Goal: Task Accomplishment & Management: Use online tool/utility

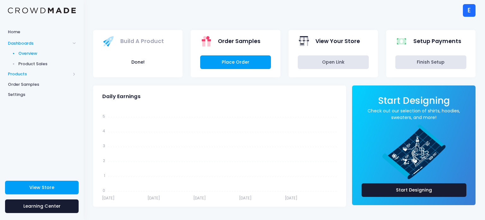
click at [60, 71] on span "Products" at bounding box center [39, 74] width 63 height 6
click at [46, 65] on span "Product Builder" at bounding box center [47, 64] width 58 height 6
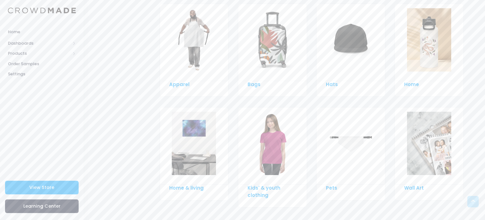
scroll to position [465, 0]
click at [429, 65] on div at bounding box center [429, 40] width 68 height 70
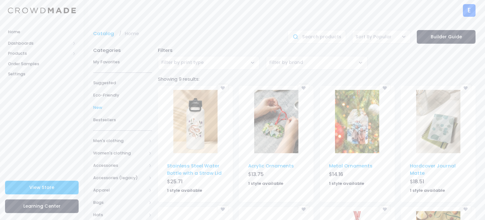
click at [131, 107] on span "New" at bounding box center [122, 107] width 59 height 6
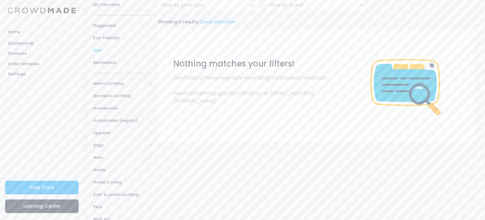
scroll to position [72, 0]
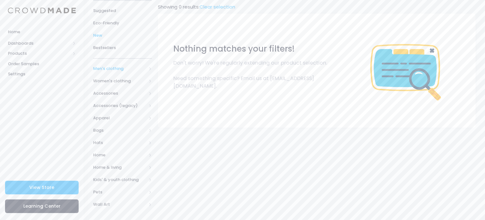
click at [116, 68] on span "Men's clothing" at bounding box center [119, 68] width 53 height 6
click at [114, 77] on link "All Men's clothing" at bounding box center [118, 81] width 67 height 12
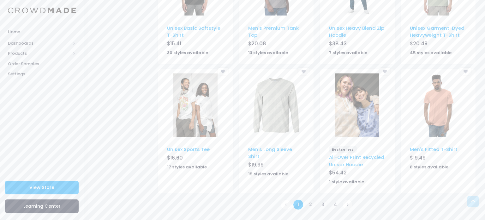
scroll to position [396, 0]
click at [356, 156] on link "All-Over Print Recycled Unisex Hoodie" at bounding box center [356, 161] width 55 height 14
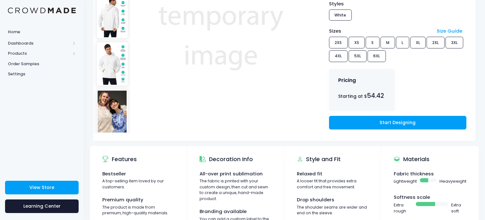
scroll to position [126, 0]
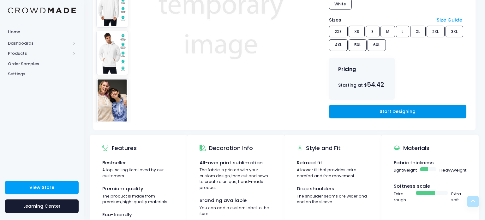
click at [366, 117] on link "Start Designing" at bounding box center [397, 112] width 137 height 14
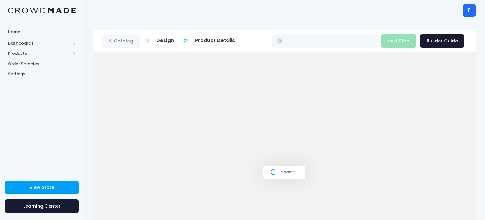
scroll to position [13, 0]
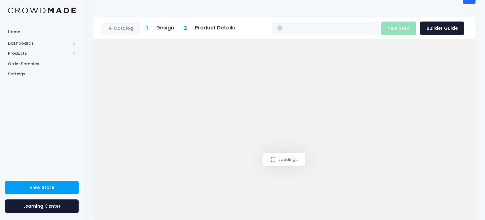
type input "$54.42 - $60.86"
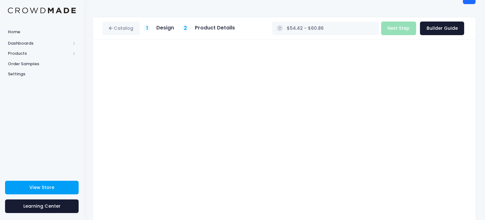
click at [471, 140] on div "All-Over Print Recycled Unisex Hoodie Product title Set your earnings $ 0.0 Ear…" at bounding box center [284, 160] width 383 height 240
click at [472, 140] on div "All-Over Print Recycled Unisex Hoodie Product title Set your earnings $ 0.0 Ear…" at bounding box center [284, 160] width 383 height 240
click at [485, 159] on div "Catalog 1 Design 2 $" at bounding box center [285, 148] width 402 height 262
click at [399, 29] on div "Build Product Next Step Builder Guide" at bounding box center [422, 28] width 83 height 14
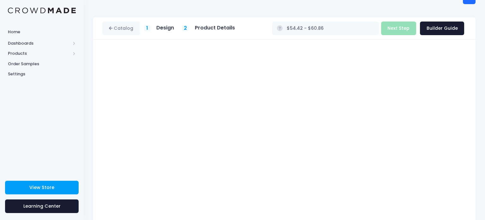
click at [484, 75] on div "Catalog 1 Design 2 $" at bounding box center [285, 148] width 402 height 262
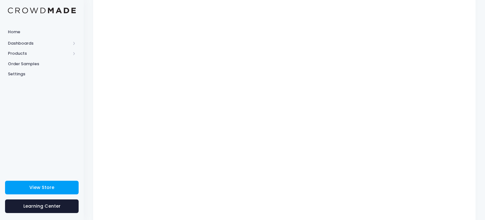
scroll to position [81, 0]
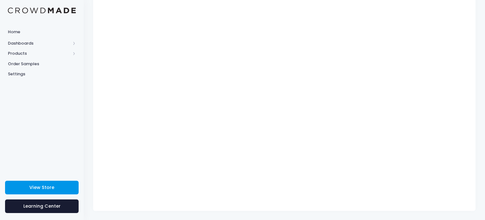
click at [58, 181] on link "View Store" at bounding box center [42, 187] width 74 height 14
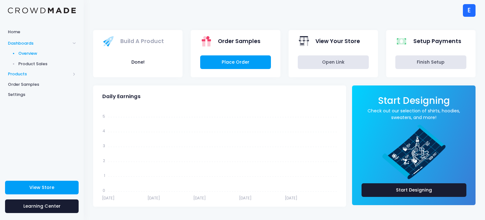
click at [68, 71] on span "Products" at bounding box center [39, 74] width 63 height 6
click at [64, 65] on span "Product Builder" at bounding box center [47, 64] width 58 height 6
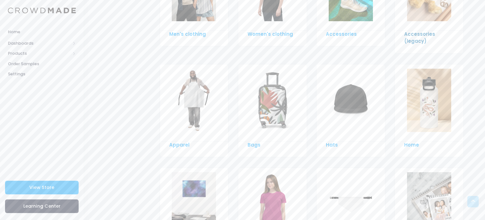
scroll to position [430, 0]
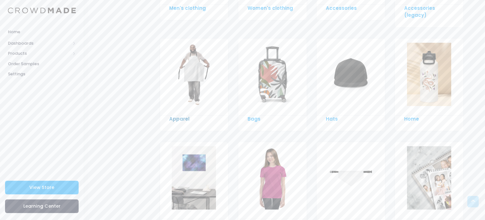
click at [176, 115] on link "Apparel" at bounding box center [179, 118] width 20 height 7
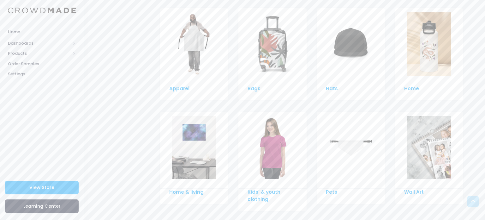
scroll to position [465, 0]
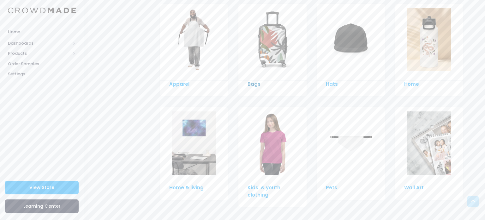
click at [251, 81] on link "Bags" at bounding box center [254, 84] width 13 height 7
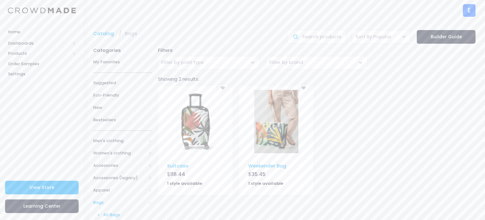
click at [188, 137] on img at bounding box center [196, 121] width 44 height 63
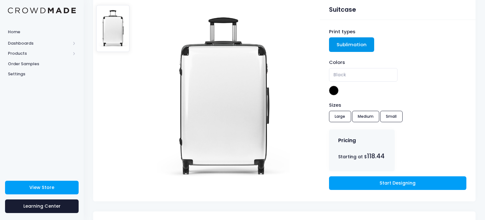
scroll to position [63, 0]
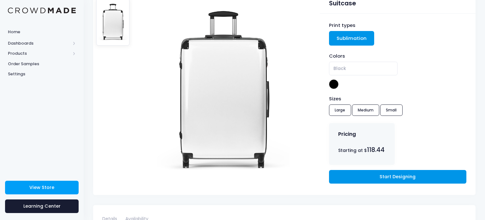
click at [351, 175] on link "Start Designing" at bounding box center [397, 177] width 137 height 14
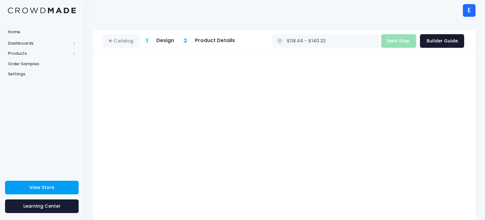
type input "$Infinity - $-Infinity"
click at [478, 172] on div "Catalog 1 Design 2 $" at bounding box center [285, 161] width 402 height 262
click at [404, 41] on div "Build Product Next Step Builder Guide" at bounding box center [422, 41] width 83 height 14
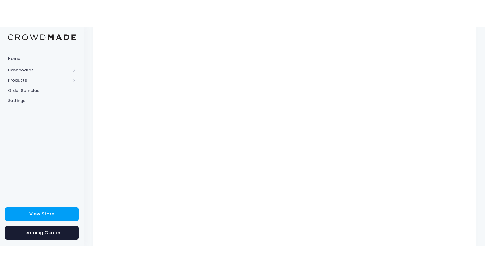
scroll to position [28, 0]
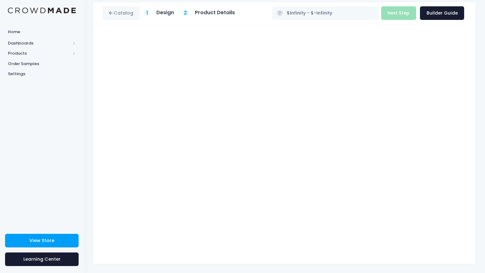
click at [401, 22] on div "Catalog 1 Design 2 Product Details" at bounding box center [284, 13] width 383 height 22
click at [184, 12] on span "2" at bounding box center [185, 13] width 3 height 8
click at [36, 30] on span "Home" at bounding box center [42, 32] width 68 height 6
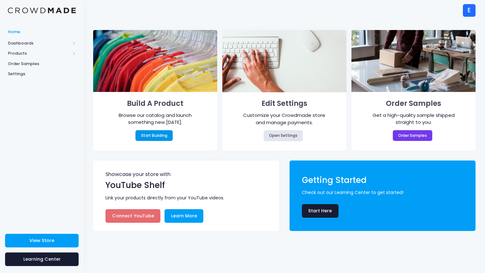
click at [160, 134] on link "Start Building" at bounding box center [154, 135] width 37 height 11
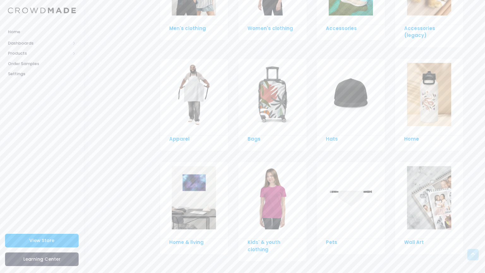
scroll to position [411, 0]
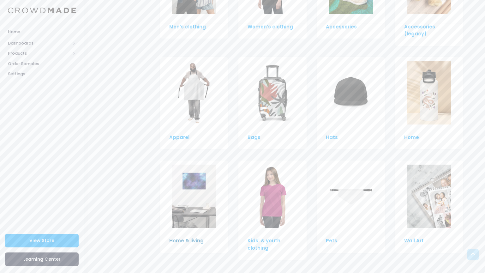
click at [190, 237] on link "Home & living" at bounding box center [186, 240] width 34 height 7
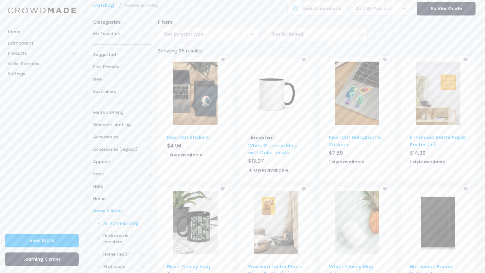
scroll to position [38, 0]
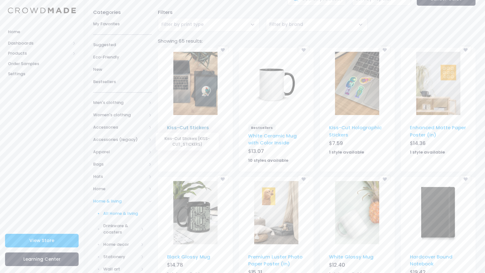
click at [192, 127] on link "Kiss-Cut Stickers" at bounding box center [188, 127] width 42 height 7
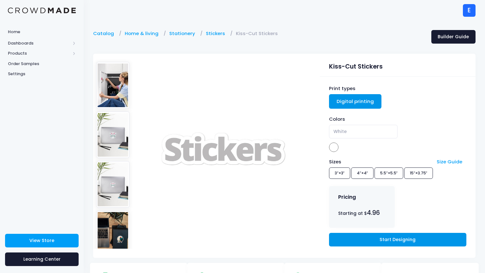
click at [389, 240] on link "Start Designing" at bounding box center [397, 240] width 137 height 14
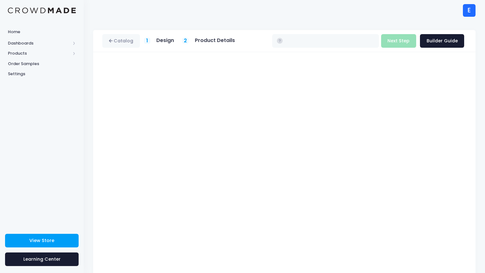
type input "$4.96 - $7.73"
click at [408, 41] on div "Build Product Next Step Builder Guide" at bounding box center [422, 41] width 83 height 14
click at [485, 76] on div "Catalog 1 Design 2 $" at bounding box center [285, 161] width 402 height 262
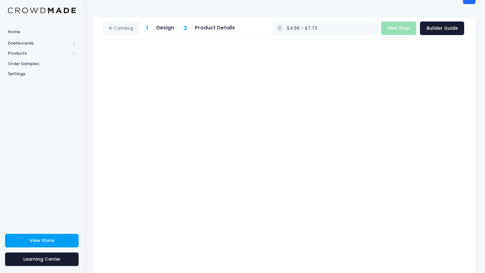
scroll to position [28, 0]
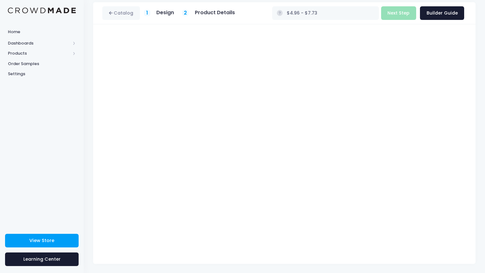
click at [406, 16] on div "Build Product Next Step Builder Guide" at bounding box center [422, 13] width 83 height 14
click at [53, 32] on span "Home" at bounding box center [42, 32] width 68 height 6
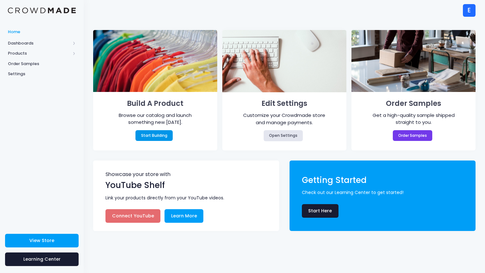
click at [150, 139] on link "Start Building" at bounding box center [154, 135] width 37 height 11
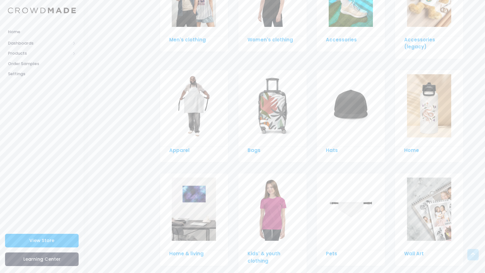
scroll to position [411, 0]
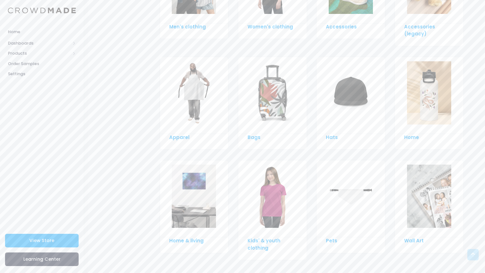
click at [271, 238] on div "Kids' & youth clothing" at bounding box center [273, 244] width 50 height 14
click at [269, 237] on div "Kids' & youth clothing" at bounding box center [273, 244] width 50 height 14
click at [265, 237] on link "Kids' & youth clothing" at bounding box center [264, 244] width 33 height 14
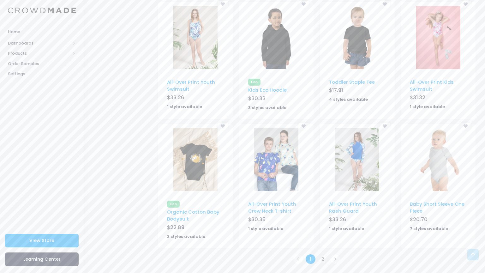
scroll to position [335, 0]
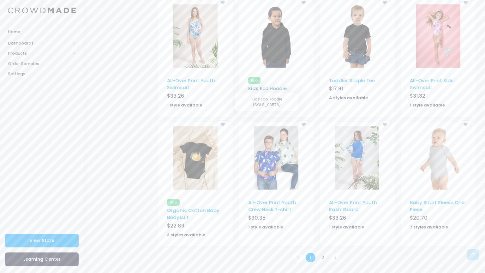
click at [279, 88] on link "Kids Eco Hoodie" at bounding box center [267, 88] width 39 height 7
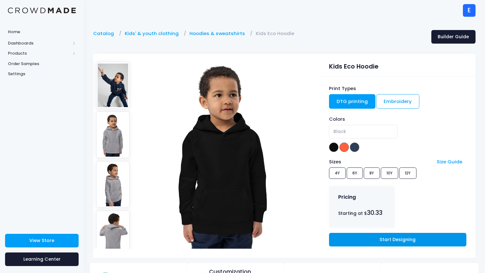
click at [355, 243] on link "Start Designing" at bounding box center [397, 240] width 137 height 14
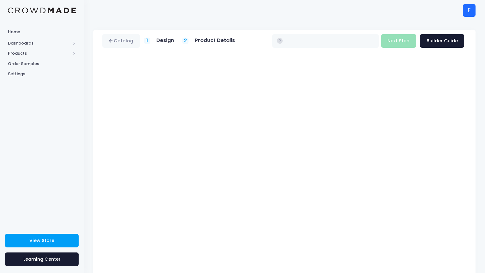
type input "$32.39"
click at [398, 45] on button "Next Step" at bounding box center [398, 41] width 35 height 14
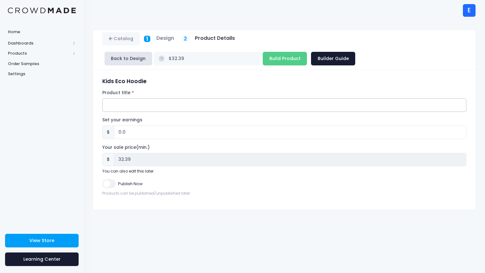
click at [290, 107] on input "Product title" at bounding box center [284, 105] width 364 height 14
type input "Mysterious kid junior hoodie."
click at [112, 183] on input "Publish Now" at bounding box center [108, 183] width 13 height 9
checkbox input "true"
click at [277, 64] on input "Build Product" at bounding box center [285, 59] width 44 height 14
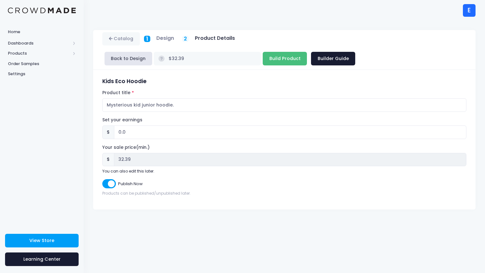
type input "Building product..."
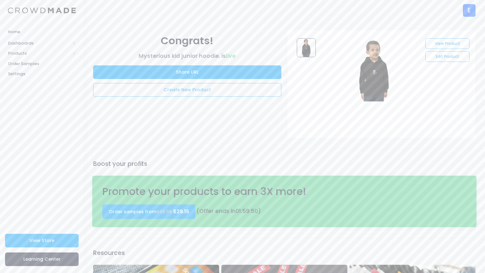
click at [469, 10] on div "E" at bounding box center [469, 10] width 13 height 13
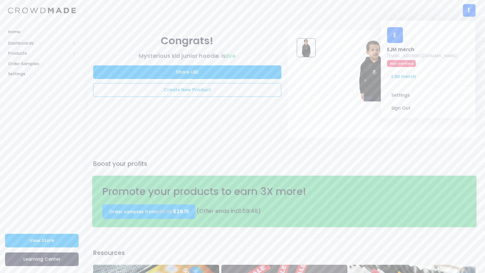
click at [368, 60] on img at bounding box center [374, 69] width 63 height 63
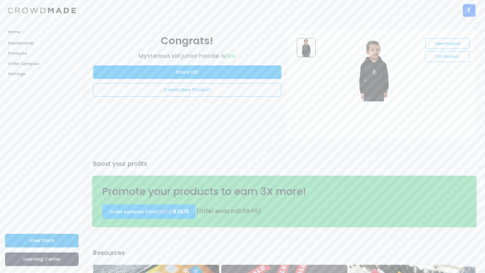
click at [50, 240] on span "View Store" at bounding box center [41, 240] width 25 height 6
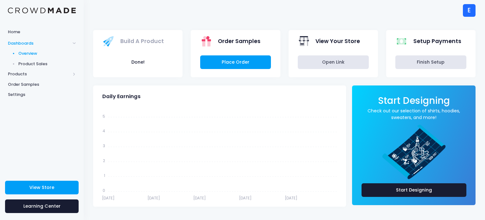
scroll to position [4, 0]
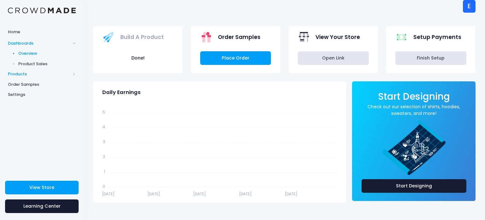
click at [26, 76] on span "Products" at bounding box center [39, 74] width 63 height 6
click at [29, 63] on span "Product Builder" at bounding box center [47, 64] width 58 height 6
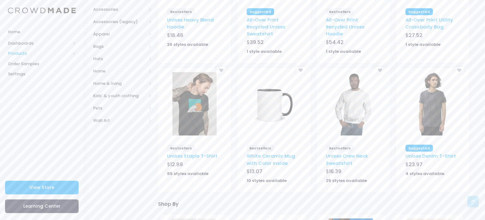
scroll to position [126, 0]
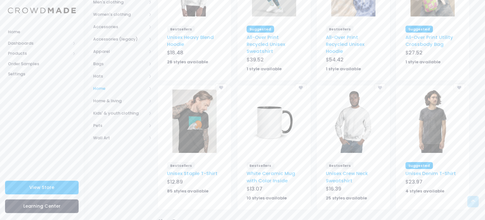
click at [119, 91] on span "Home" at bounding box center [122, 88] width 59 height 12
click at [116, 128] on link "Drinkware" at bounding box center [118, 125] width 67 height 12
click at [116, 135] on span "All Drinkware" at bounding box center [125, 138] width 38 height 6
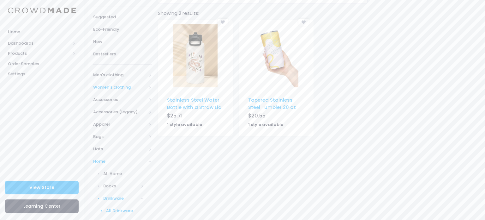
scroll to position [76, 0]
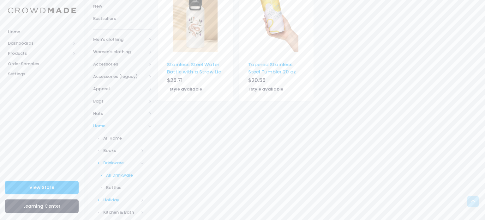
click at [111, 200] on span "Holiday" at bounding box center [120, 200] width 35 height 6
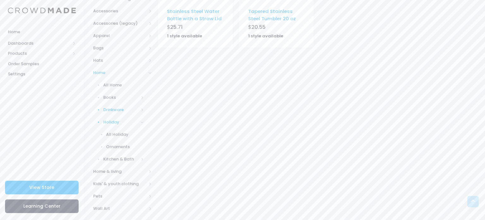
scroll to position [158, 0]
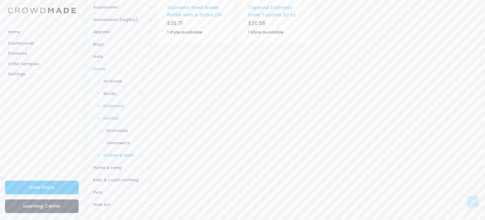
click at [125, 154] on span "Kitchen & Bath" at bounding box center [120, 155] width 35 height 6
click at [123, 139] on link "All Kitchen & Bath" at bounding box center [118, 143] width 67 height 12
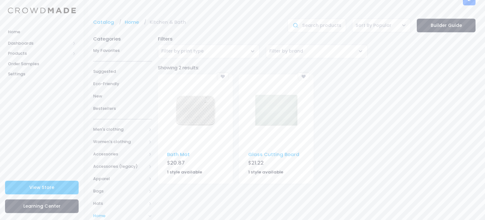
scroll to position [13, 0]
click at [120, 64] on link "Suggested" at bounding box center [122, 70] width 59 height 12
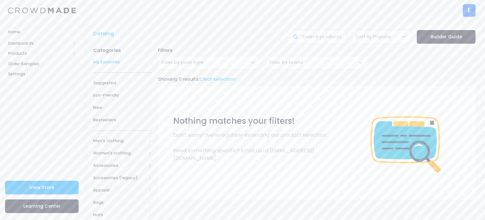
click at [107, 166] on span "Accessories" at bounding box center [119, 165] width 53 height 6
click at [108, 175] on span "All Accessories" at bounding box center [123, 177] width 41 height 6
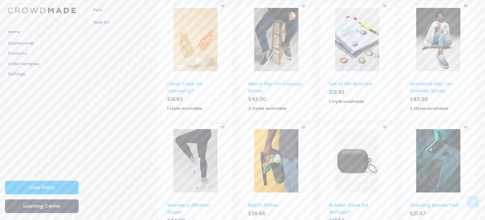
scroll to position [341, 0]
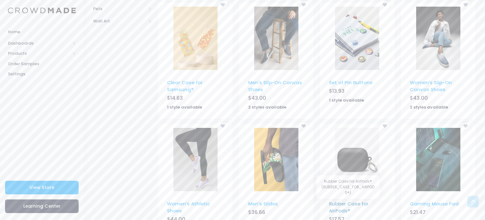
click at [339, 208] on link "Rubber Case for AirPods®" at bounding box center [349, 207] width 40 height 14
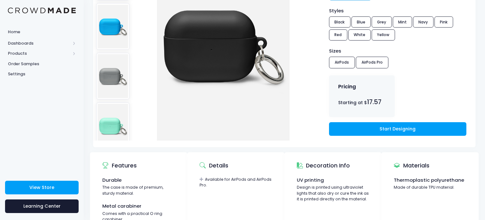
scroll to position [114, 0]
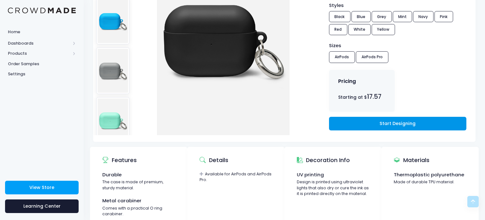
click at [370, 123] on link "Start Designing" at bounding box center [397, 124] width 137 height 14
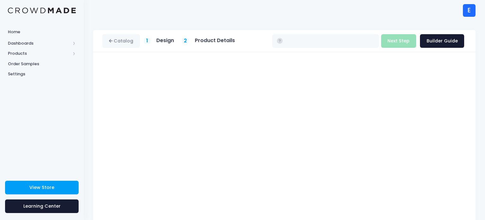
type input "$17.57"
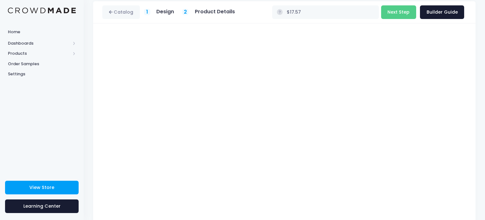
scroll to position [25, 0]
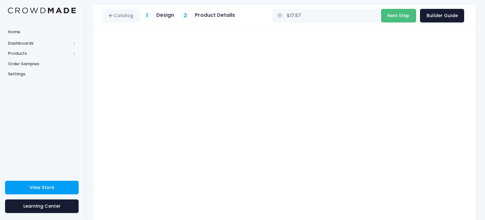
click at [413, 12] on button "Next Step" at bounding box center [398, 16] width 35 height 14
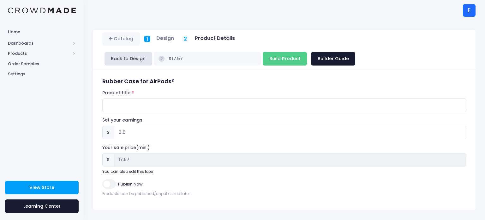
scroll to position [0, 0]
click at [218, 110] on input "Product title" at bounding box center [284, 105] width 364 height 14
click at [155, 106] on input "Mysterious kid airpod case." at bounding box center [284, 105] width 364 height 14
type input "Mysterious kid airpods case."
click at [109, 177] on form "Rubber Case for AirPods® Product title Mysterious kid airpods case. Set your ea…" at bounding box center [284, 137] width 364 height 118
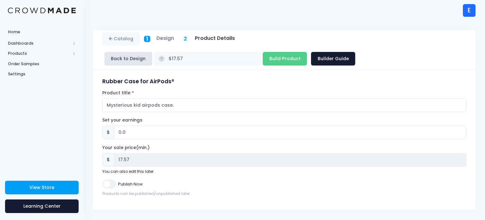
click at [109, 179] on input "Publish Now" at bounding box center [108, 183] width 13 height 9
checkbox input "true"
click at [270, 55] on input "Build Product" at bounding box center [285, 59] width 44 height 14
type input "Building product..."
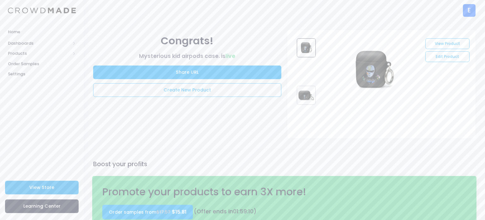
click at [55, 192] on link "View Store" at bounding box center [42, 187] width 74 height 14
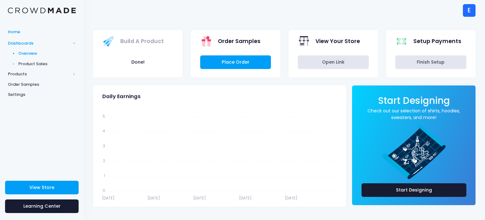
click at [16, 30] on span "Home" at bounding box center [42, 32] width 68 height 6
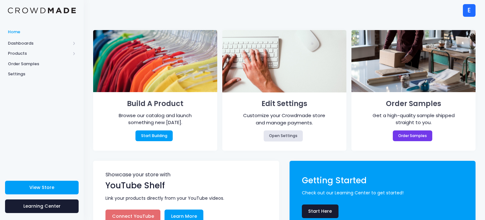
scroll to position [13, 0]
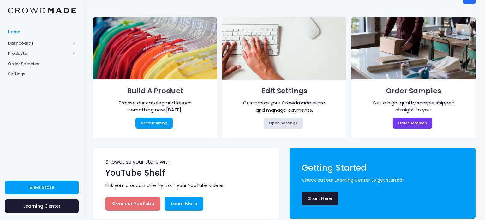
click at [147, 197] on link "Connect YouTube" at bounding box center [133, 204] width 55 height 14
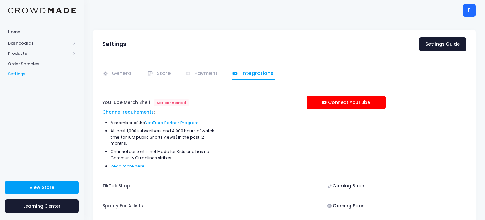
scroll to position [53, 0]
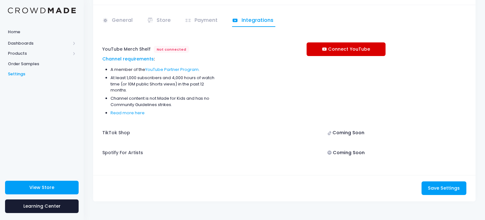
click at [348, 44] on link "Connect YouTube" at bounding box center [346, 49] width 79 height 14
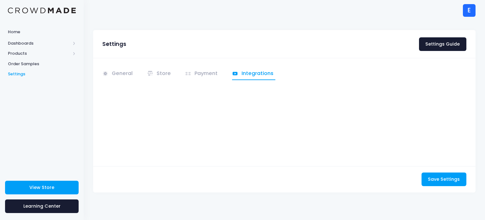
scroll to position [53, 0]
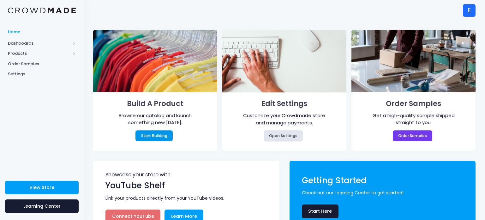
click at [161, 140] on link "Start Building" at bounding box center [154, 135] width 37 height 11
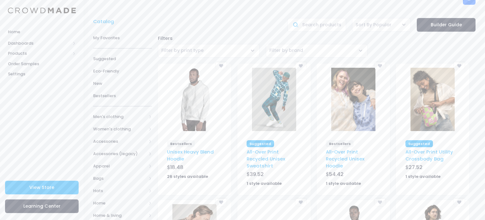
scroll to position [13, 0]
click at [146, 112] on span "Men's clothing" at bounding box center [122, 116] width 59 height 12
click at [126, 141] on span "All bottoms" at bounding box center [120, 140] width 35 height 6
click at [123, 150] on span "All bottoms" at bounding box center [125, 153] width 38 height 6
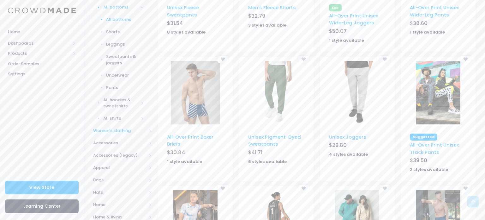
scroll to position [130, 0]
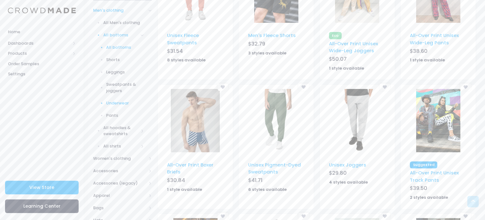
click at [119, 106] on link "Underwear" at bounding box center [118, 103] width 67 height 12
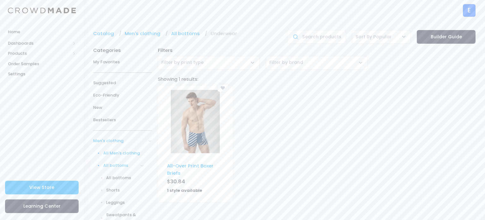
click at [124, 153] on span "All Men's clothing" at bounding box center [123, 153] width 41 height 6
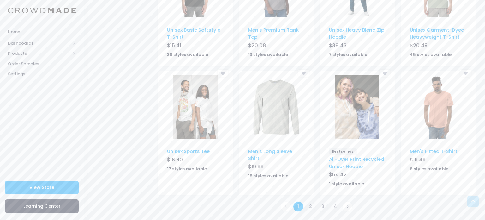
scroll to position [396, 0]
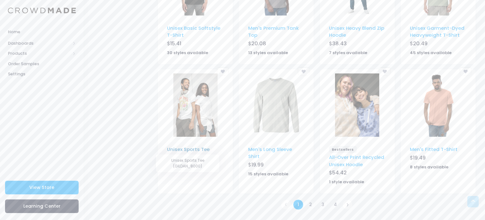
click at [182, 146] on link "Unisex Sports Tee" at bounding box center [188, 149] width 43 height 7
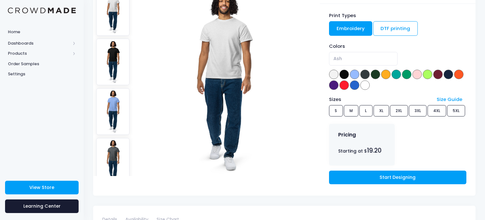
scroll to position [76, 0]
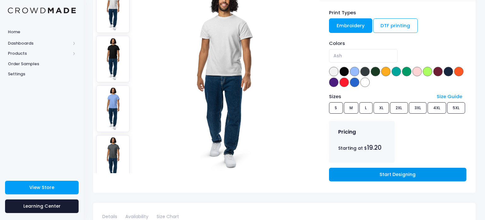
click at [359, 174] on link "Start Designing" at bounding box center [397, 175] width 137 height 14
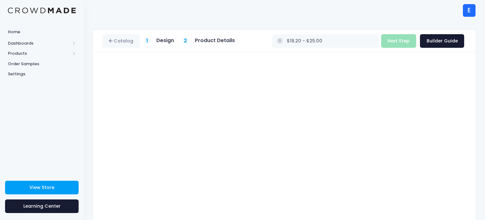
type input "$Infinity - $-Infinity"
click at [408, 41] on button "Next Step" at bounding box center [398, 41] width 35 height 14
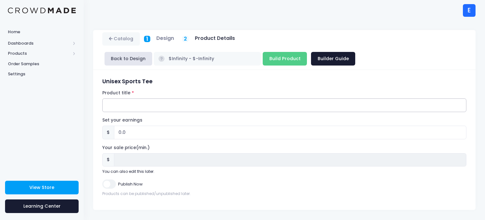
click at [216, 110] on input "Product title" at bounding box center [284, 105] width 364 height 14
type input "Mysterious kid sport t shirt"
click at [111, 186] on input "Publish Now" at bounding box center [108, 183] width 13 height 9
checkbox input "true"
click at [285, 52] on input "Build Product" at bounding box center [285, 59] width 44 height 14
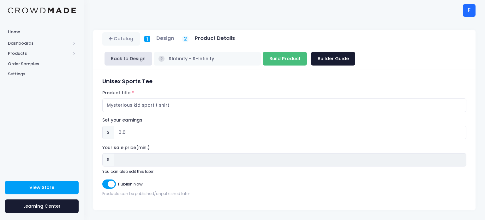
type input "Building product..."
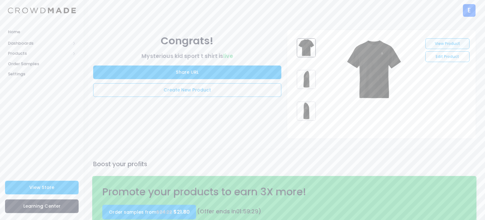
click at [434, 40] on link "View Product" at bounding box center [448, 43] width 44 height 11
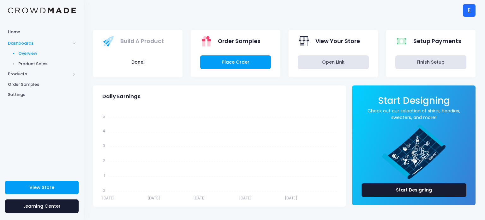
click at [469, 17] on div "E E EJM merch n.brown57909@student.colonialsd.org Not Verified EJM merch Settin…" at bounding box center [469, 10] width 13 height 21
click at [467, 13] on div "E" at bounding box center [469, 10] width 13 height 13
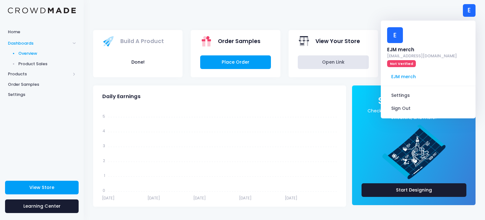
click at [402, 37] on div "E" at bounding box center [395, 35] width 16 height 16
click at [405, 49] on div "EJM merch" at bounding box center [422, 49] width 70 height 7
click at [402, 74] on span "EJM merch" at bounding box center [428, 77] width 85 height 12
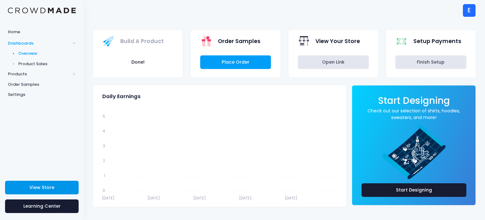
click at [72, 184] on link "View Store" at bounding box center [42, 187] width 74 height 14
click at [47, 74] on span "Products" at bounding box center [39, 74] width 63 height 6
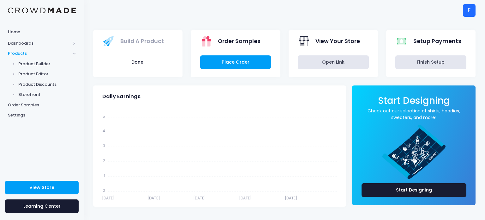
click at [47, 74] on span "Product Editor" at bounding box center [47, 74] width 58 height 6
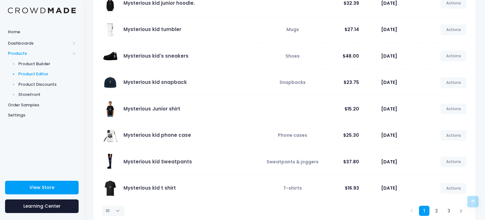
scroll to position [152, 0]
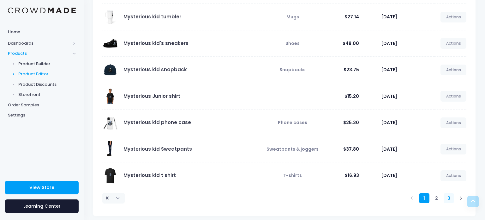
click at [446, 196] on link "3" at bounding box center [449, 198] width 10 height 10
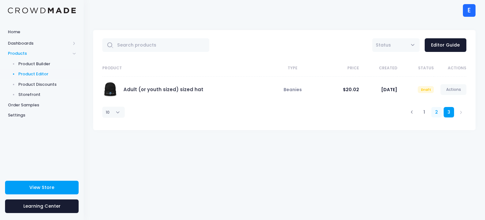
click at [433, 110] on link "2" at bounding box center [437, 112] width 10 height 10
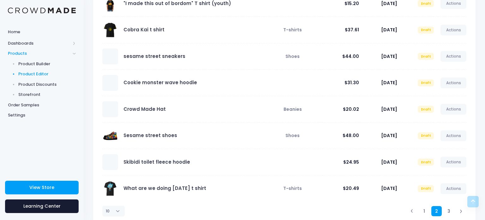
scroll to position [156, 0]
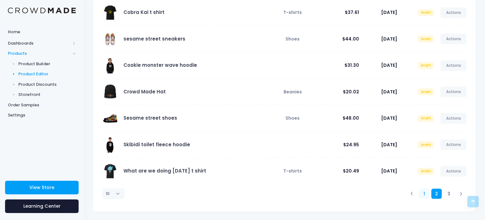
click at [425, 193] on link "1" at bounding box center [424, 193] width 10 height 10
